Goal: Task Accomplishment & Management: Manage account settings

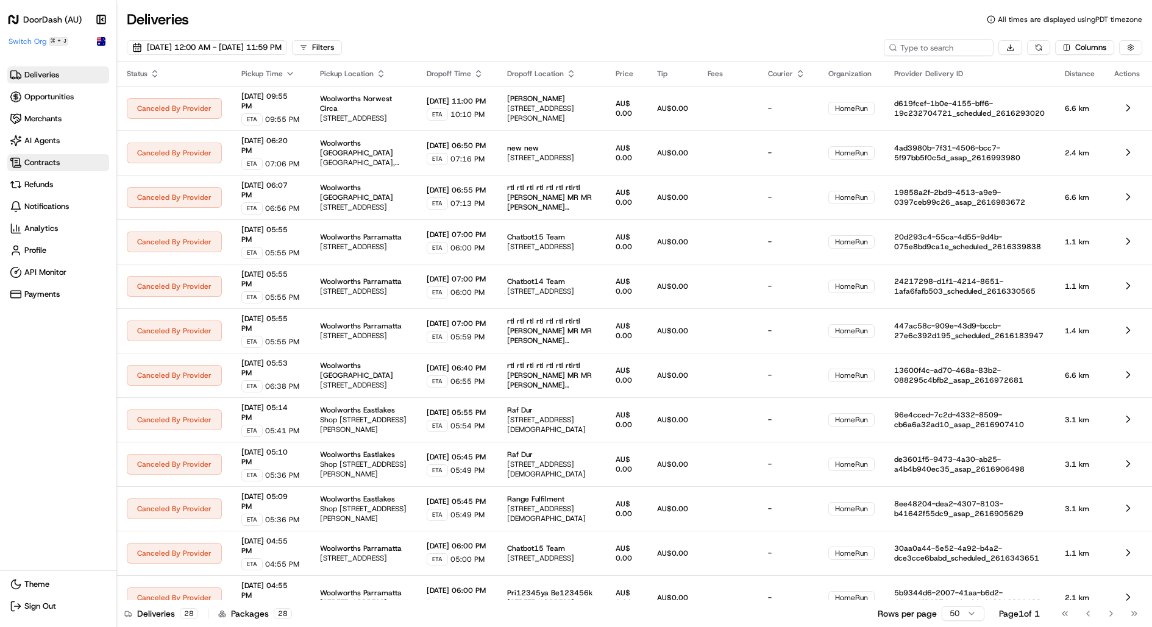
click at [46, 158] on span "Contracts" at bounding box center [41, 162] width 35 height 11
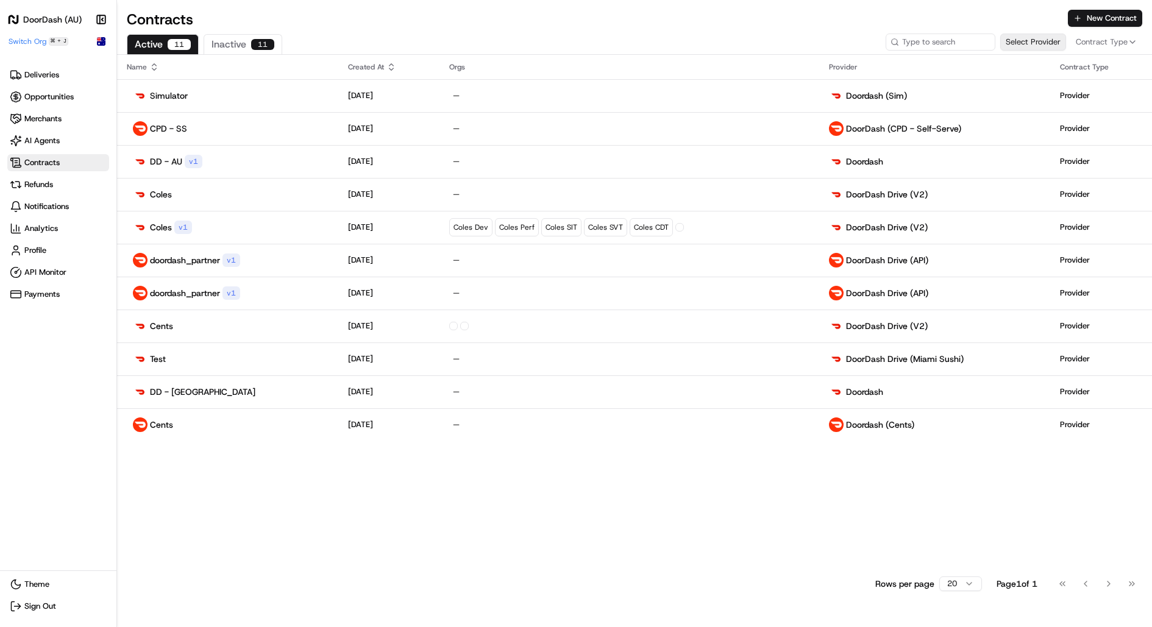
click at [1020, 38] on button "Select Provider" at bounding box center [1034, 42] width 66 height 17
type input "doordash_v2_adusa_partner"
click at [23, 40] on html "DoorDash (AU) Make sidebar auto shrink Switch Org ⌘ + J Deliveries Opportunitie…" at bounding box center [576, 313] width 1152 height 627
click at [25, 40] on span "Switch Org" at bounding box center [28, 42] width 38 height 10
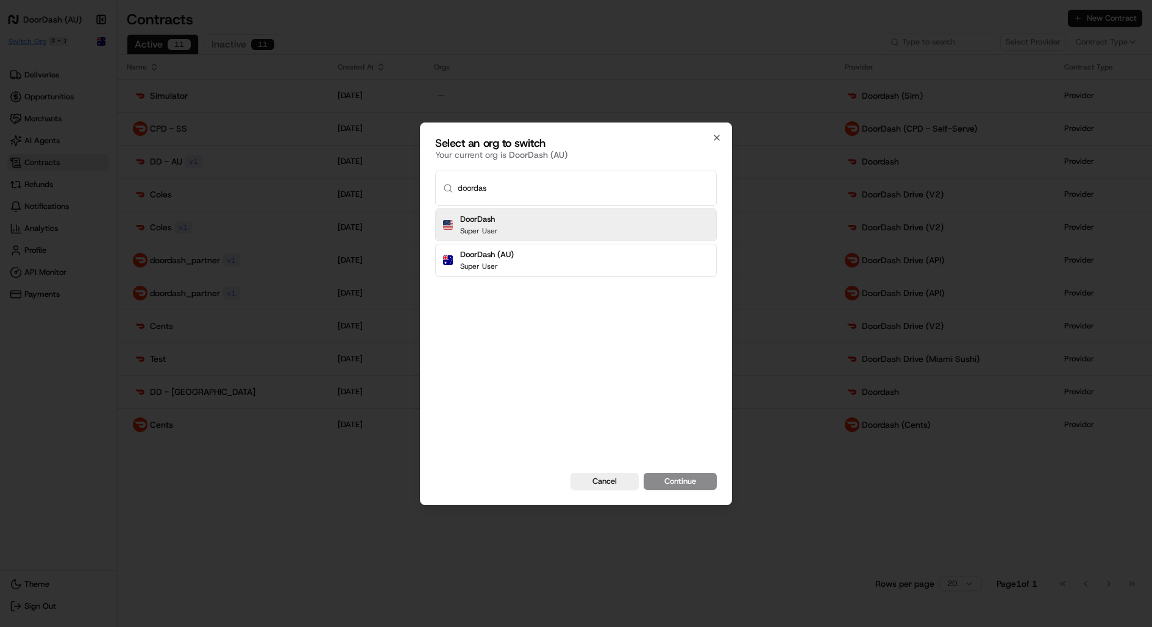
type input "doordas"
click at [644, 473] on button "Continue" at bounding box center [680, 481] width 73 height 17
